Goal: Task Accomplishment & Management: Use online tool/utility

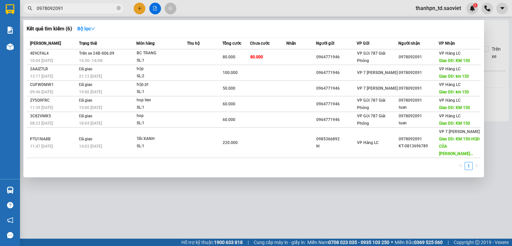
click at [90, 11] on input "0978092091" at bounding box center [76, 8] width 79 height 7
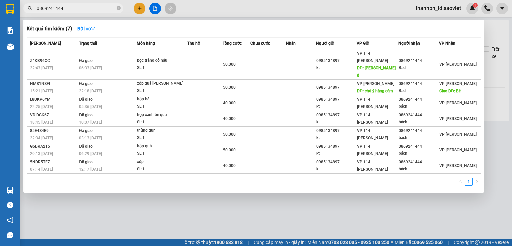
click at [80, 7] on input "0869241444" at bounding box center [76, 8] width 79 height 7
click at [93, 8] on input "0869241444" at bounding box center [76, 8] width 79 height 7
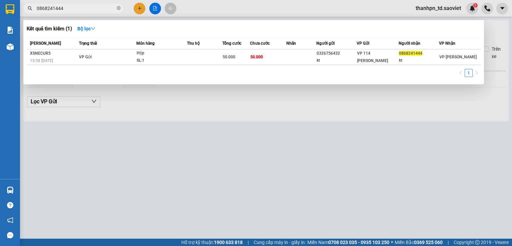
click at [102, 6] on input "0868241444" at bounding box center [76, 8] width 79 height 7
paste input "0962725225"
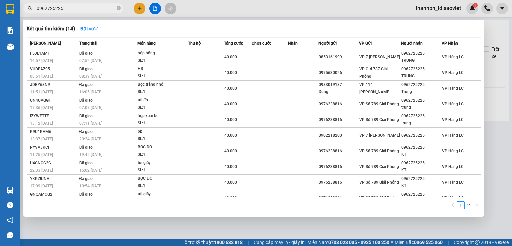
type input "0962725225"
